Goal: Entertainment & Leisure: Consume media (video, audio)

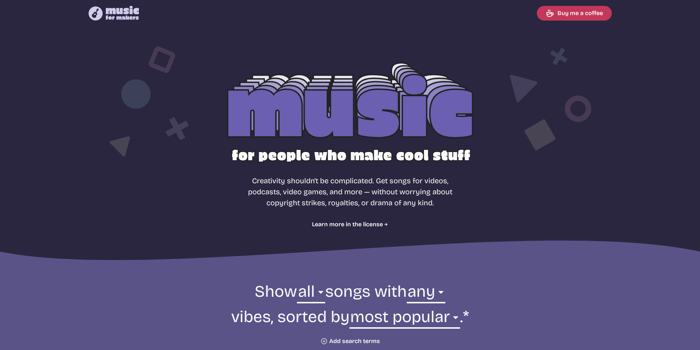
select select "most popular"
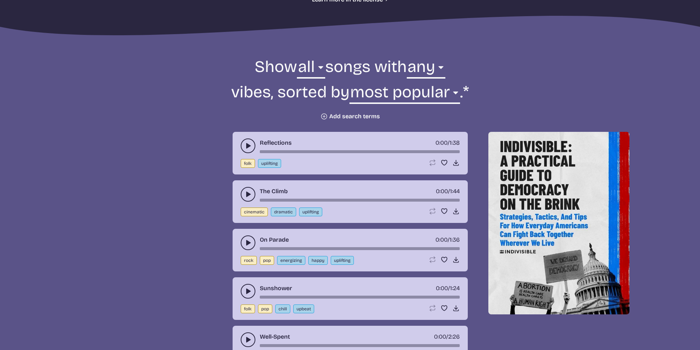
scroll to position [257, 0]
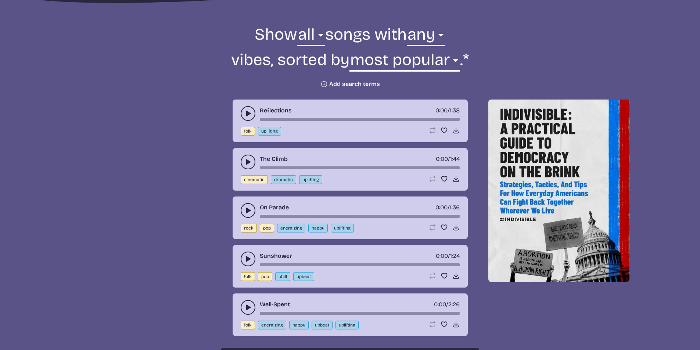
click at [245, 112] on icon "play-pause toggle" at bounding box center [247, 113] width 7 height 7
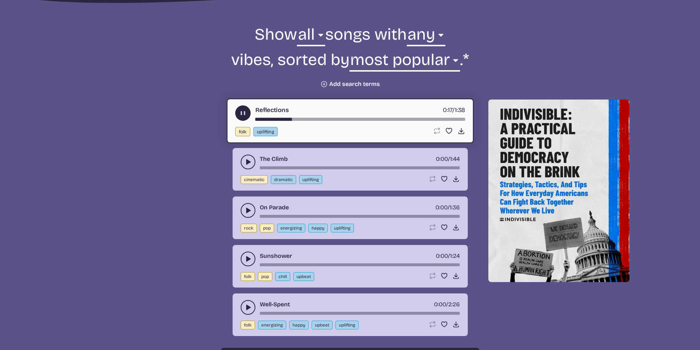
click at [246, 159] on icon "play-pause toggle" at bounding box center [247, 161] width 7 height 7
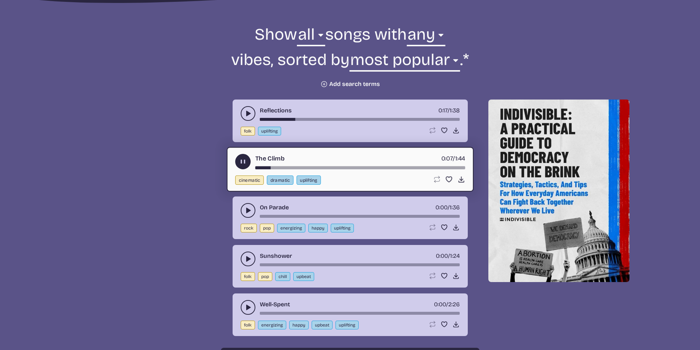
click at [376, 170] on div "The Climb 0:07 / 1:44 cinematic dramatic uplifting Loop song Loop this song. Fa…" at bounding box center [350, 169] width 247 height 45
click at [383, 168] on div "song-time-bar" at bounding box center [360, 167] width 210 height 3
click at [248, 214] on icon "play-pause toggle" at bounding box center [247, 210] width 7 height 7
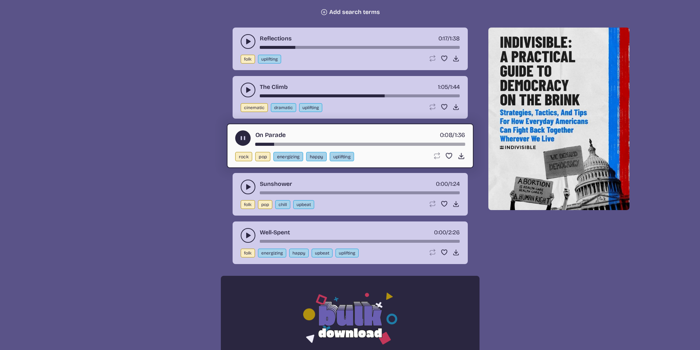
scroll to position [331, 0]
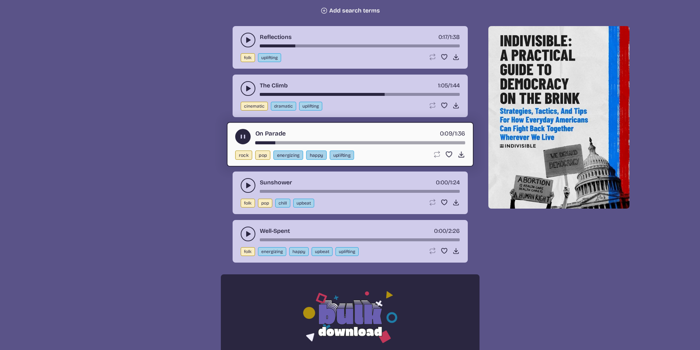
click at [242, 187] on button "play-pause toggle" at bounding box center [248, 185] width 15 height 15
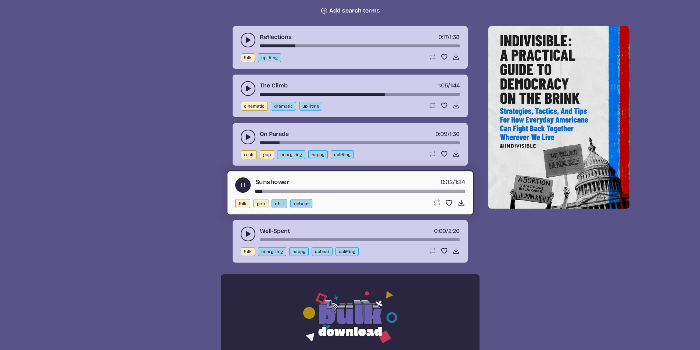
click at [244, 231] on icon "play-pause toggle" at bounding box center [247, 233] width 7 height 7
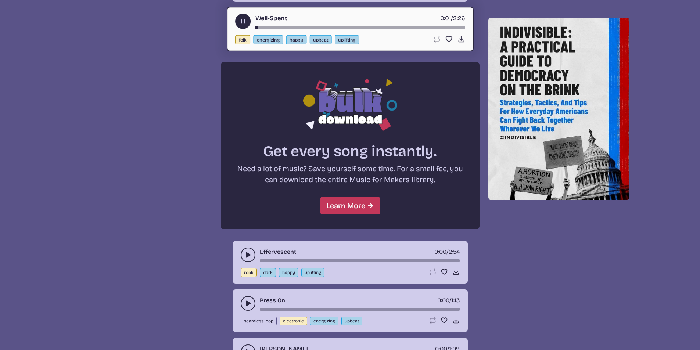
scroll to position [588, 0]
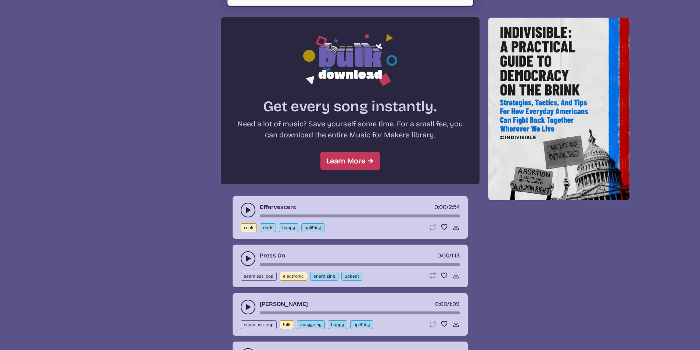
click at [244, 210] on icon "play-pause toggle" at bounding box center [247, 209] width 7 height 7
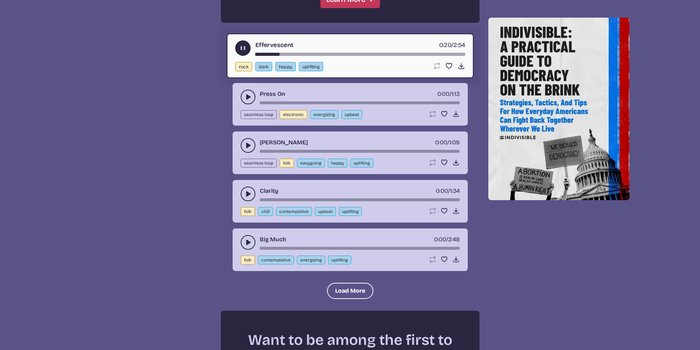
scroll to position [746, 0]
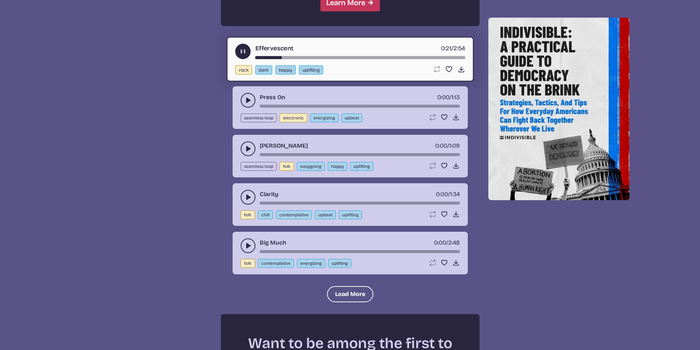
click at [248, 101] on use "play-pause toggle" at bounding box center [247, 100] width 7 height 7
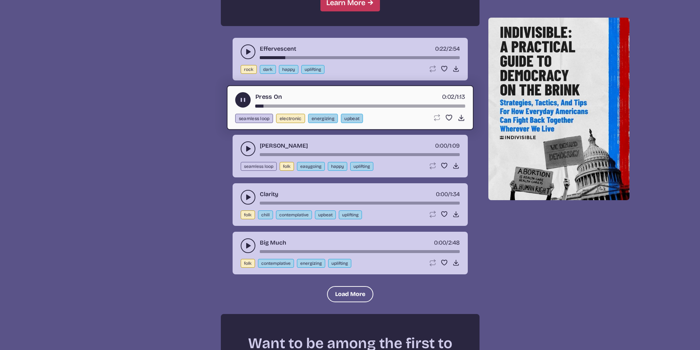
click at [346, 106] on div "song-time-bar" at bounding box center [360, 106] width 210 height 3
click at [401, 107] on div "song-time-bar" at bounding box center [360, 106] width 210 height 3
click at [274, 154] on div "song-time-bar" at bounding box center [360, 154] width 200 height 3
click at [252, 152] on button "play-pause toggle" at bounding box center [248, 148] width 15 height 15
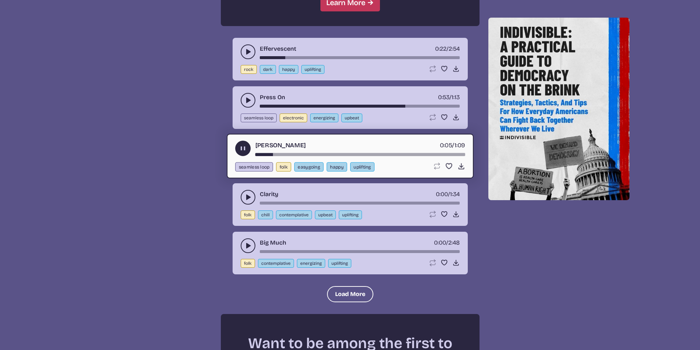
click at [365, 154] on div "song-time-bar" at bounding box center [360, 154] width 210 height 3
click at [241, 152] on icon "play-pause toggle" at bounding box center [243, 149] width 8 height 8
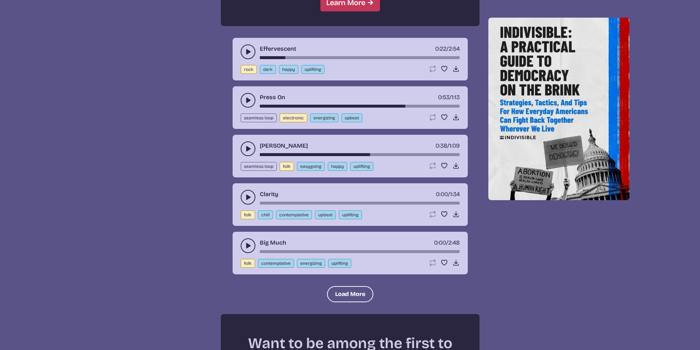
click at [246, 192] on button "play-pause toggle" at bounding box center [248, 197] width 15 height 15
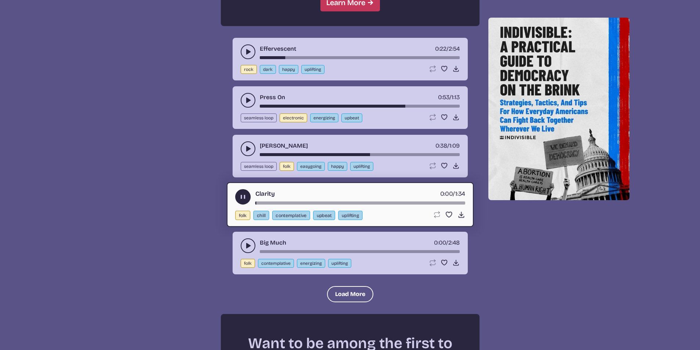
click at [331, 204] on div "song-time-bar" at bounding box center [360, 203] width 210 height 3
click at [241, 198] on use "play-pause toggle" at bounding box center [243, 197] width 8 height 8
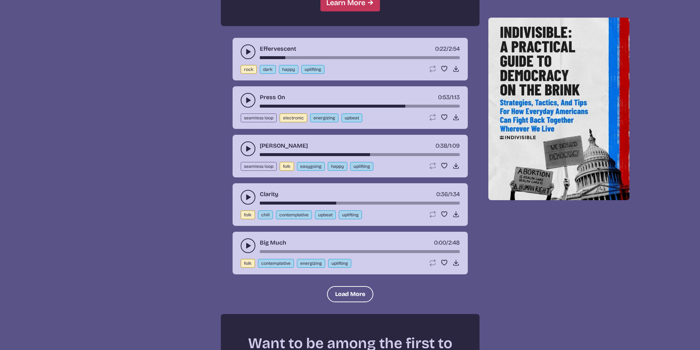
click at [245, 246] on icon "play-pause toggle" at bounding box center [247, 245] width 7 height 7
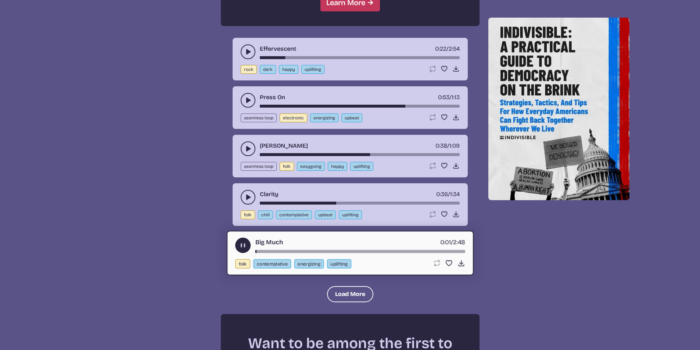
click at [387, 252] on div "song-time-bar" at bounding box center [360, 251] width 210 height 3
click at [245, 247] on use "play-pause toggle" at bounding box center [243, 246] width 8 height 8
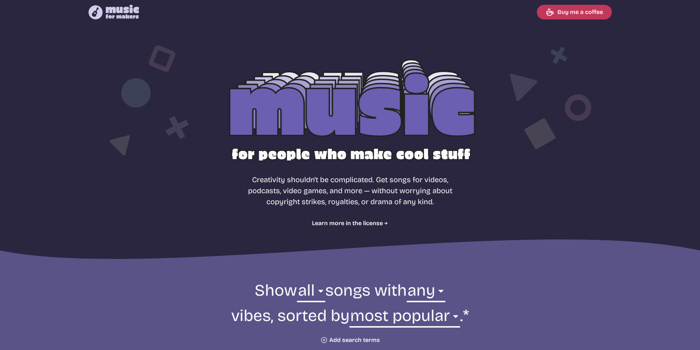
scroll to position [0, 0]
